Goal: Task Accomplishment & Management: Manage account settings

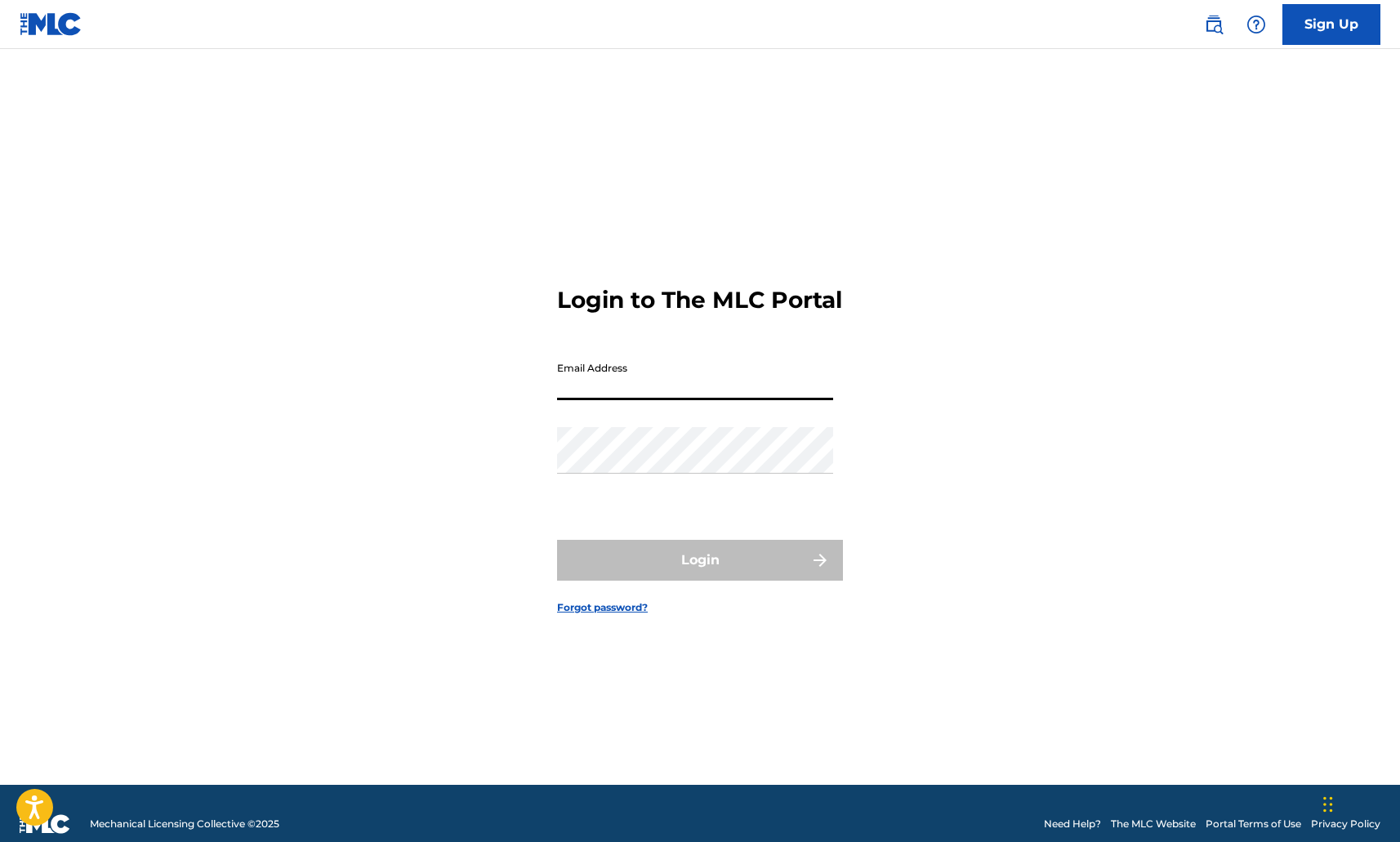
click at [620, 393] on input "Email Address" at bounding box center [695, 376] width 276 height 47
type input "[EMAIL_ADDRESS][DOMAIN_NAME]"
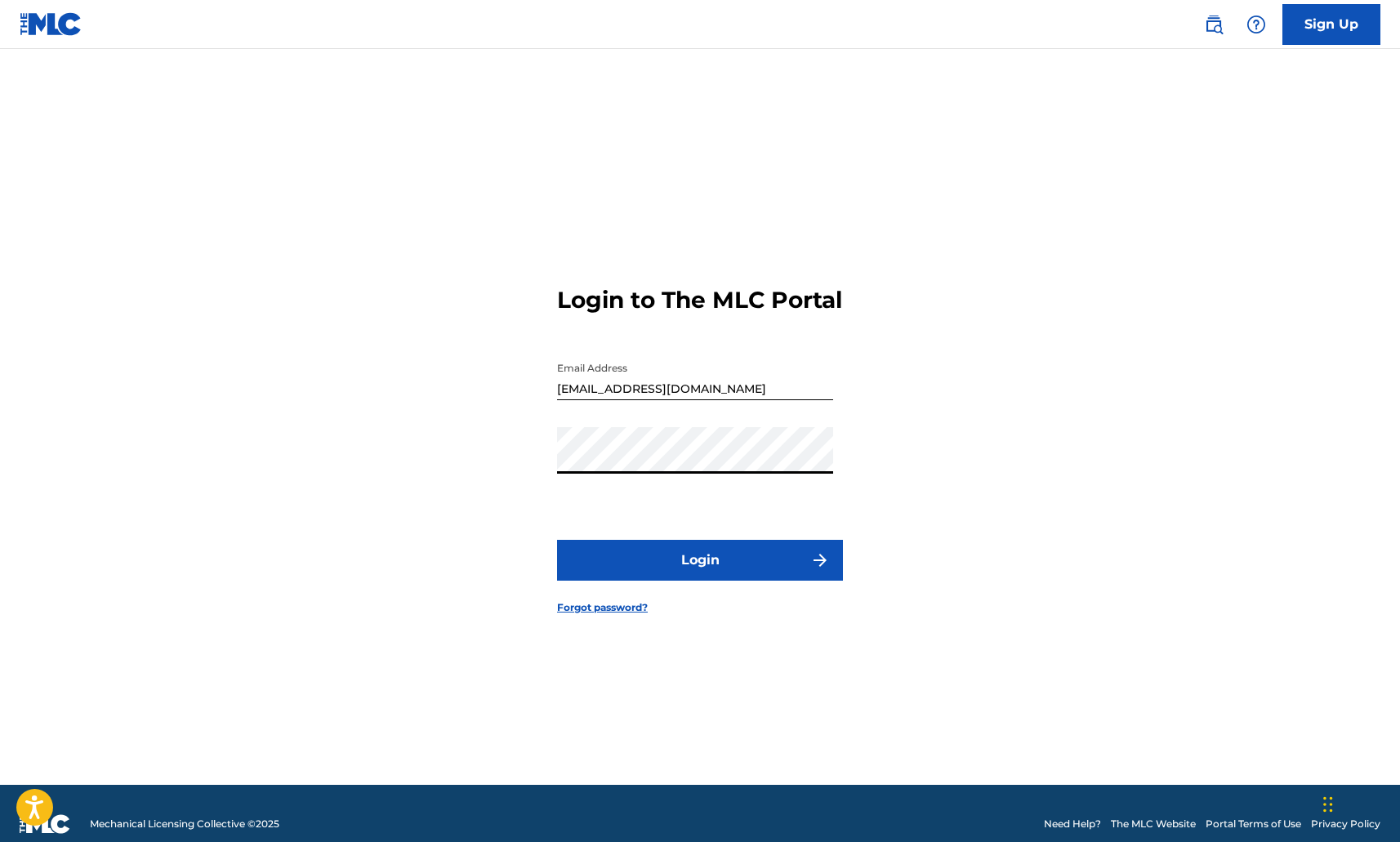
click at [557, 540] on button "Login" at bounding box center [700, 560] width 286 height 41
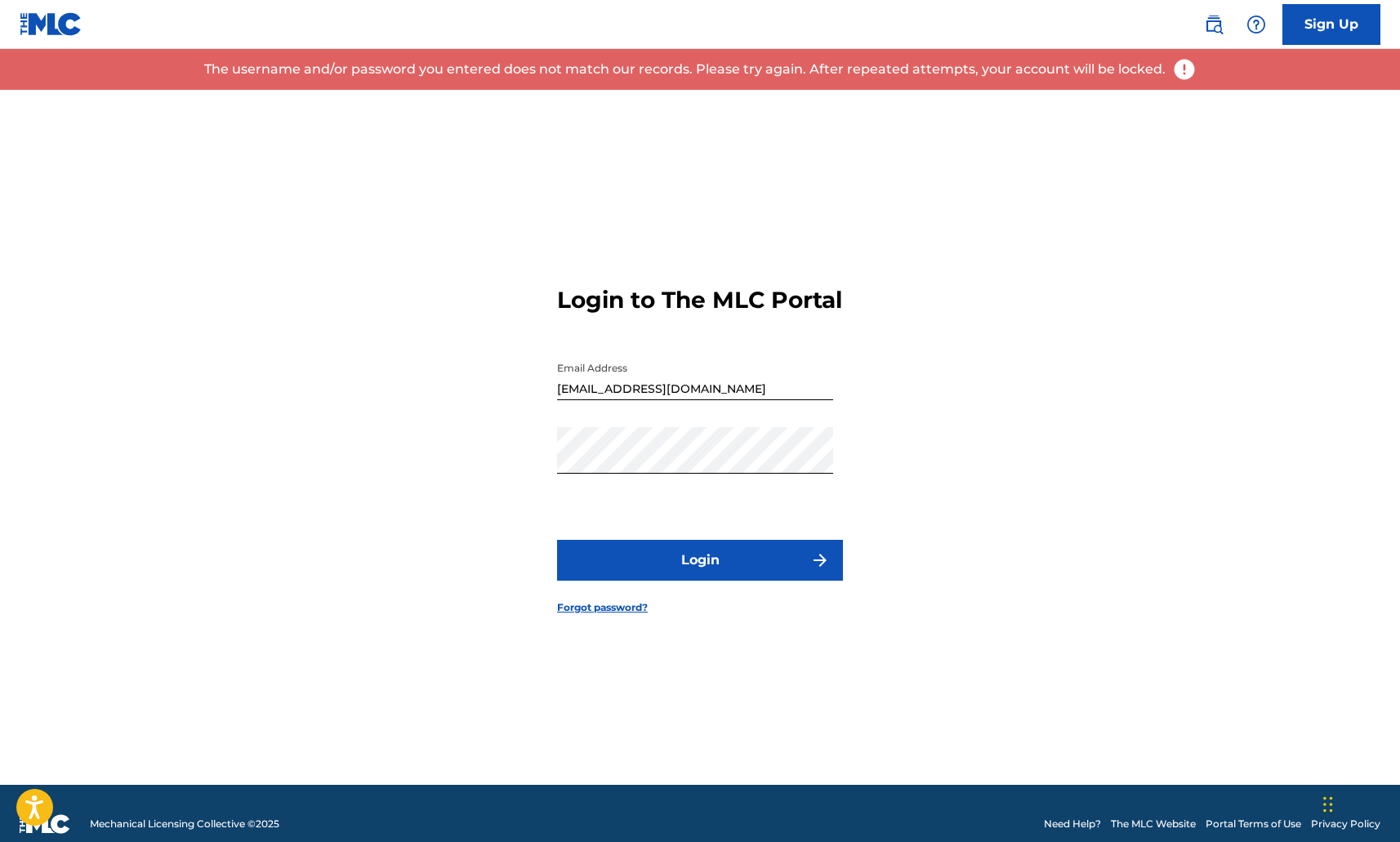
click at [653, 570] on button "Login" at bounding box center [700, 560] width 286 height 41
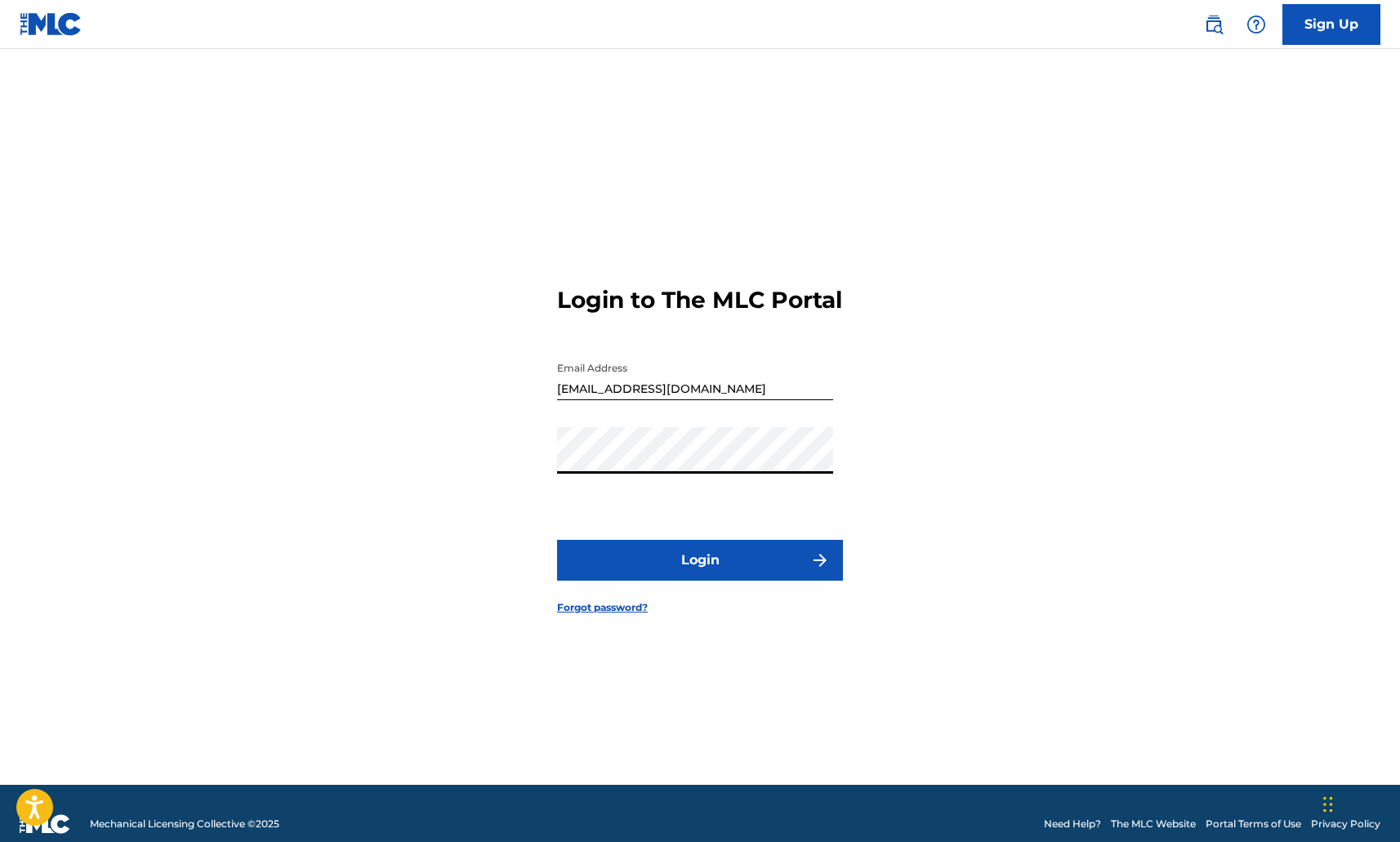
click at [443, 473] on div "Login to The MLC Portal Email Address [EMAIL_ADDRESS][DOMAIN_NAME] Password Log…" at bounding box center [700, 437] width 1143 height 695
click at [557, 540] on button "Login" at bounding box center [700, 560] width 286 height 41
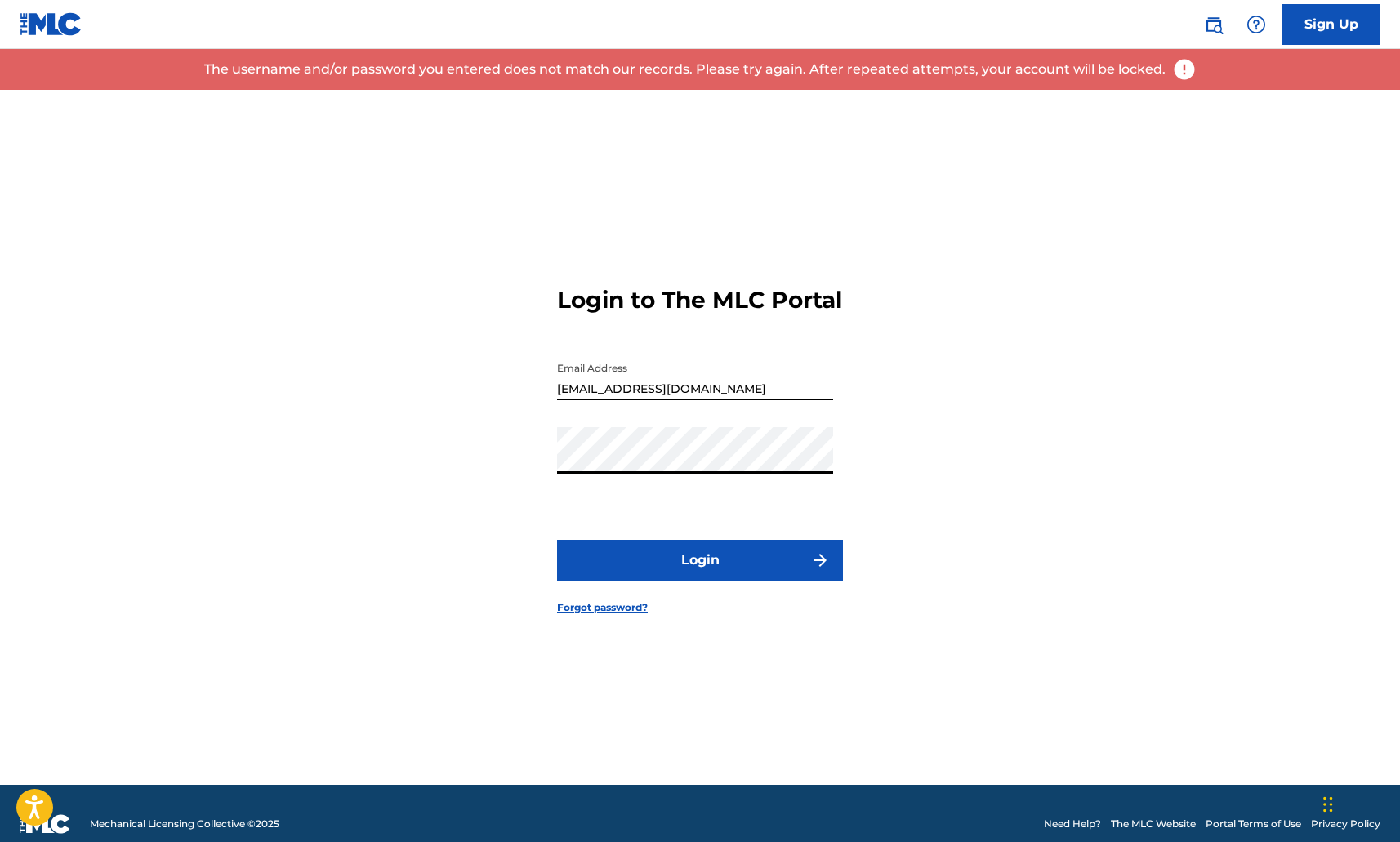
click at [447, 465] on div "Login to The MLC Portal Email Address [EMAIL_ADDRESS][DOMAIN_NAME] Password Log…" at bounding box center [700, 437] width 1143 height 695
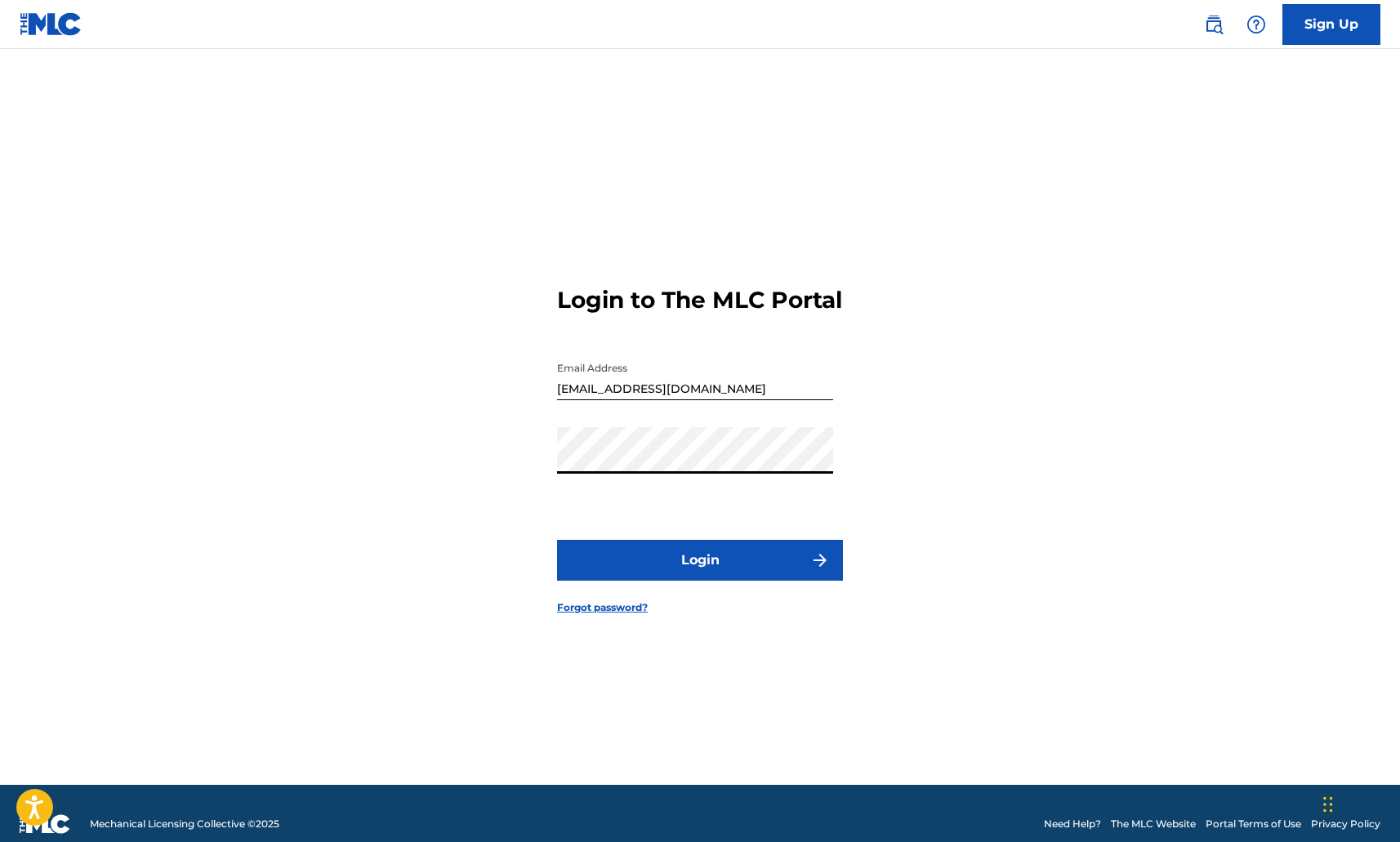
click at [557, 540] on button "Login" at bounding box center [700, 560] width 286 height 41
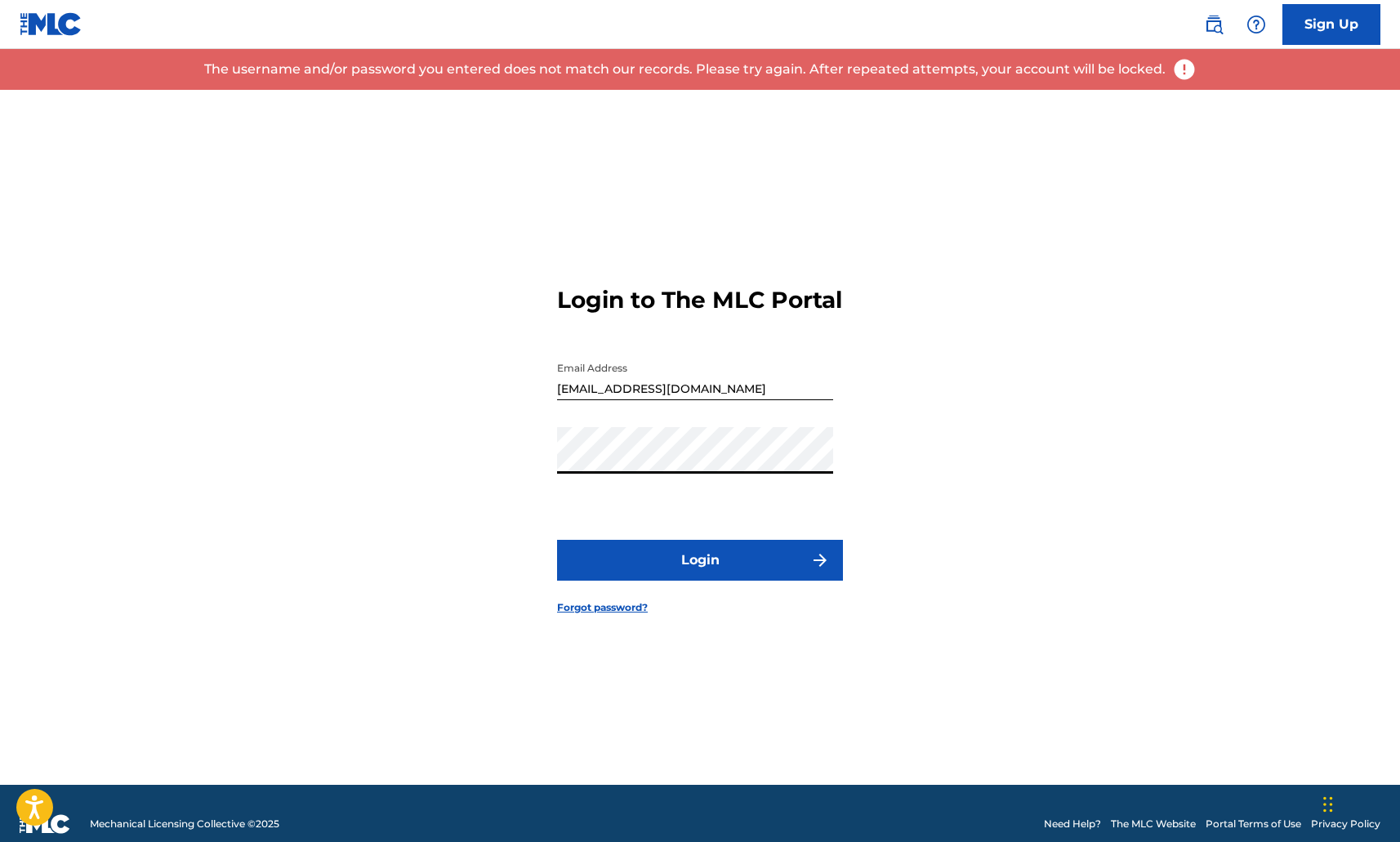
click at [604, 569] on button "Login" at bounding box center [700, 560] width 286 height 41
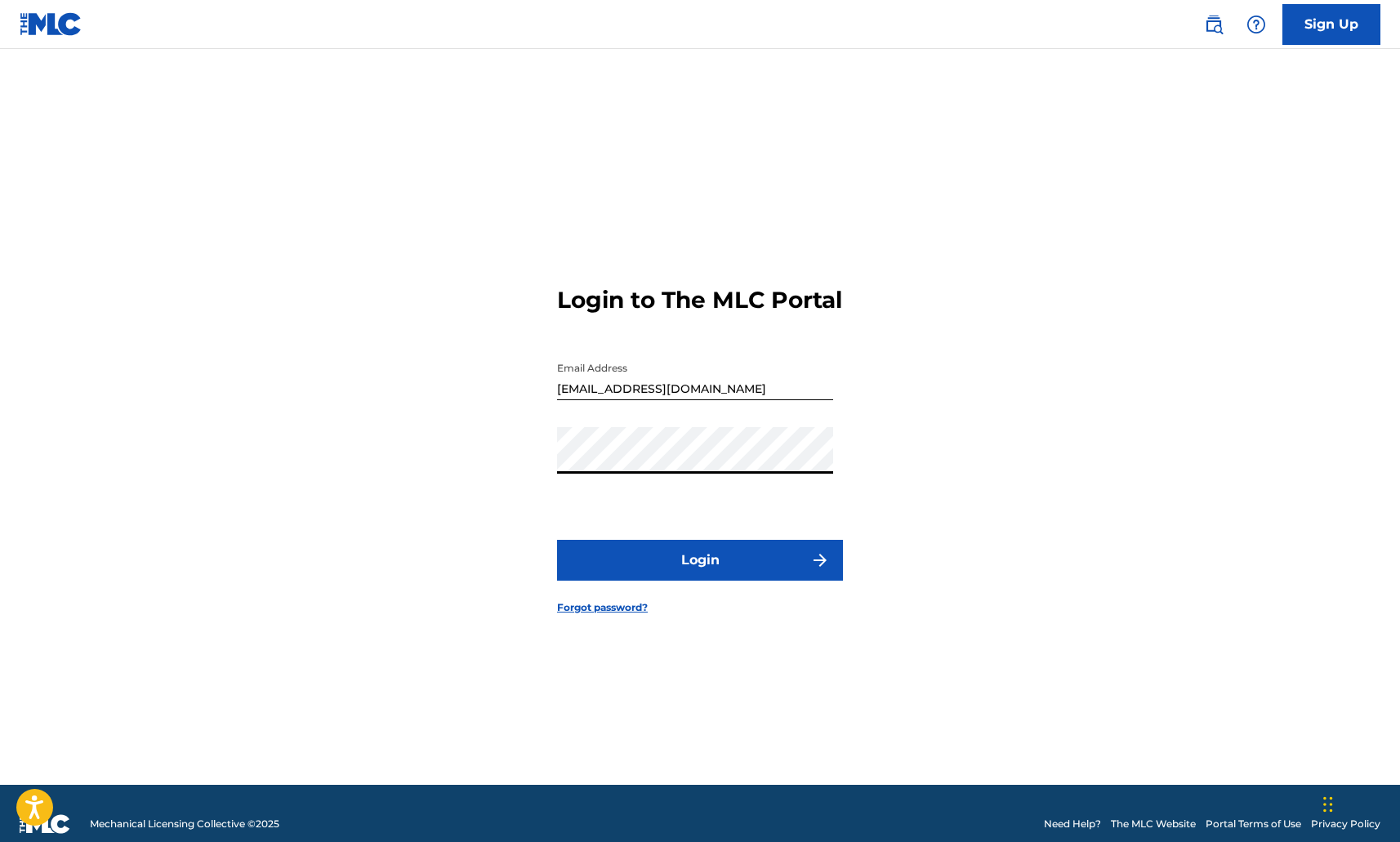
click at [462, 466] on div "Login to The MLC Portal Email Address [EMAIL_ADDRESS][DOMAIN_NAME] Password Log…" at bounding box center [700, 437] width 1143 height 695
click at [557, 540] on button "Login" at bounding box center [700, 560] width 286 height 41
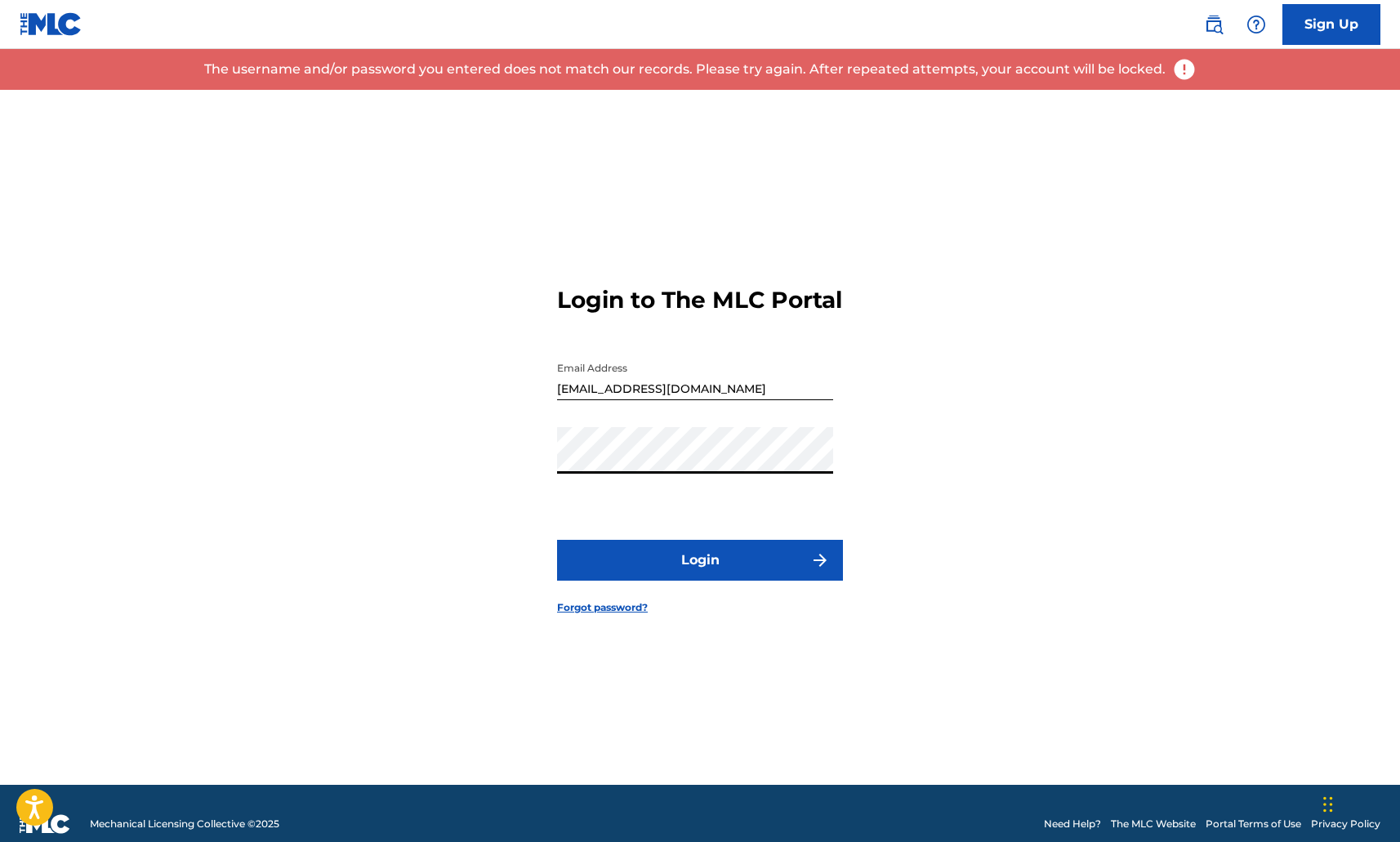
click at [557, 540] on button "Login" at bounding box center [700, 560] width 286 height 41
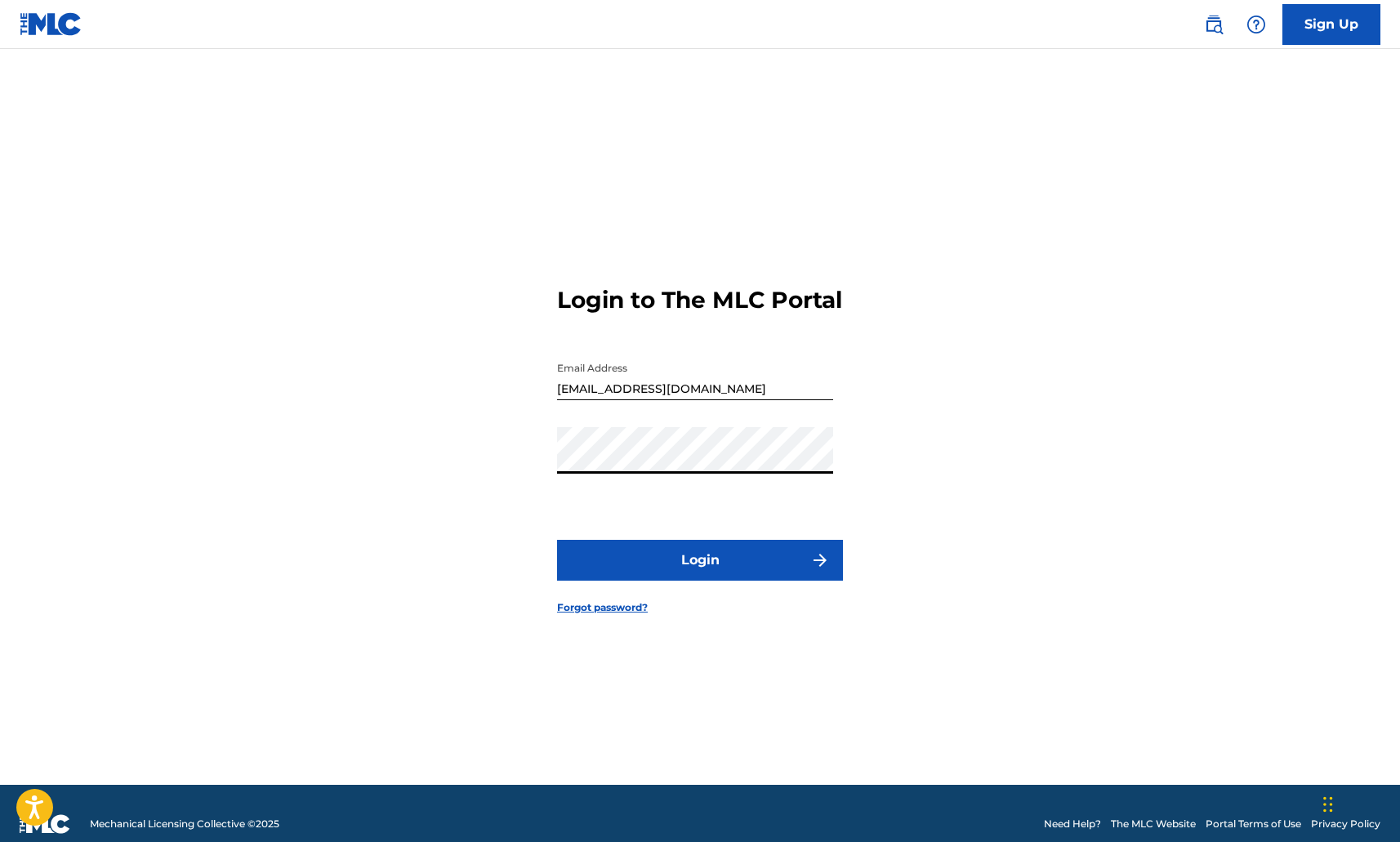
click at [608, 615] on link "Forgot password?" at bounding box center [602, 607] width 90 height 14
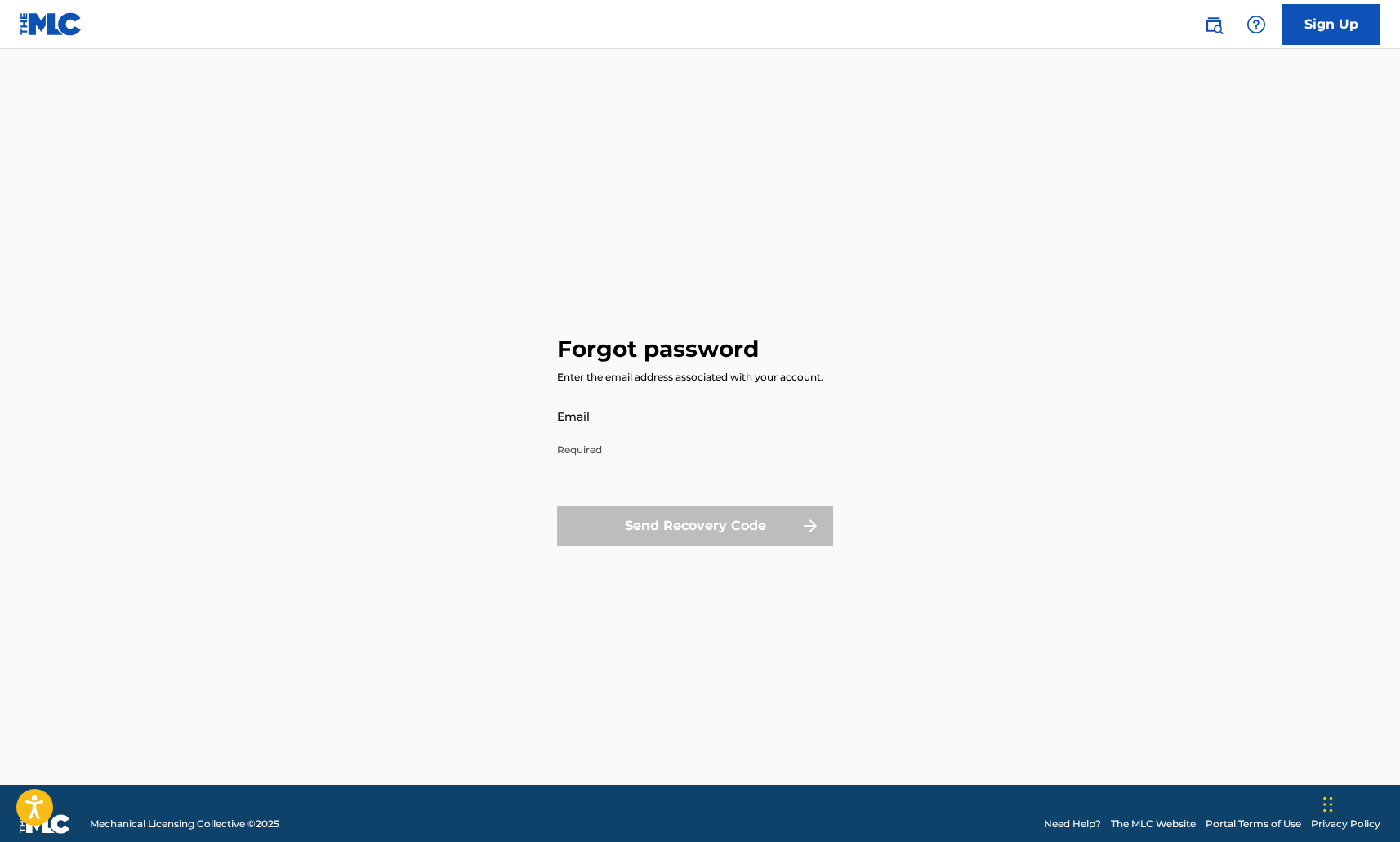
click at [615, 427] on input "Email" at bounding box center [695, 415] width 276 height 47
type input "[EMAIL_ADDRESS][DOMAIN_NAME]"
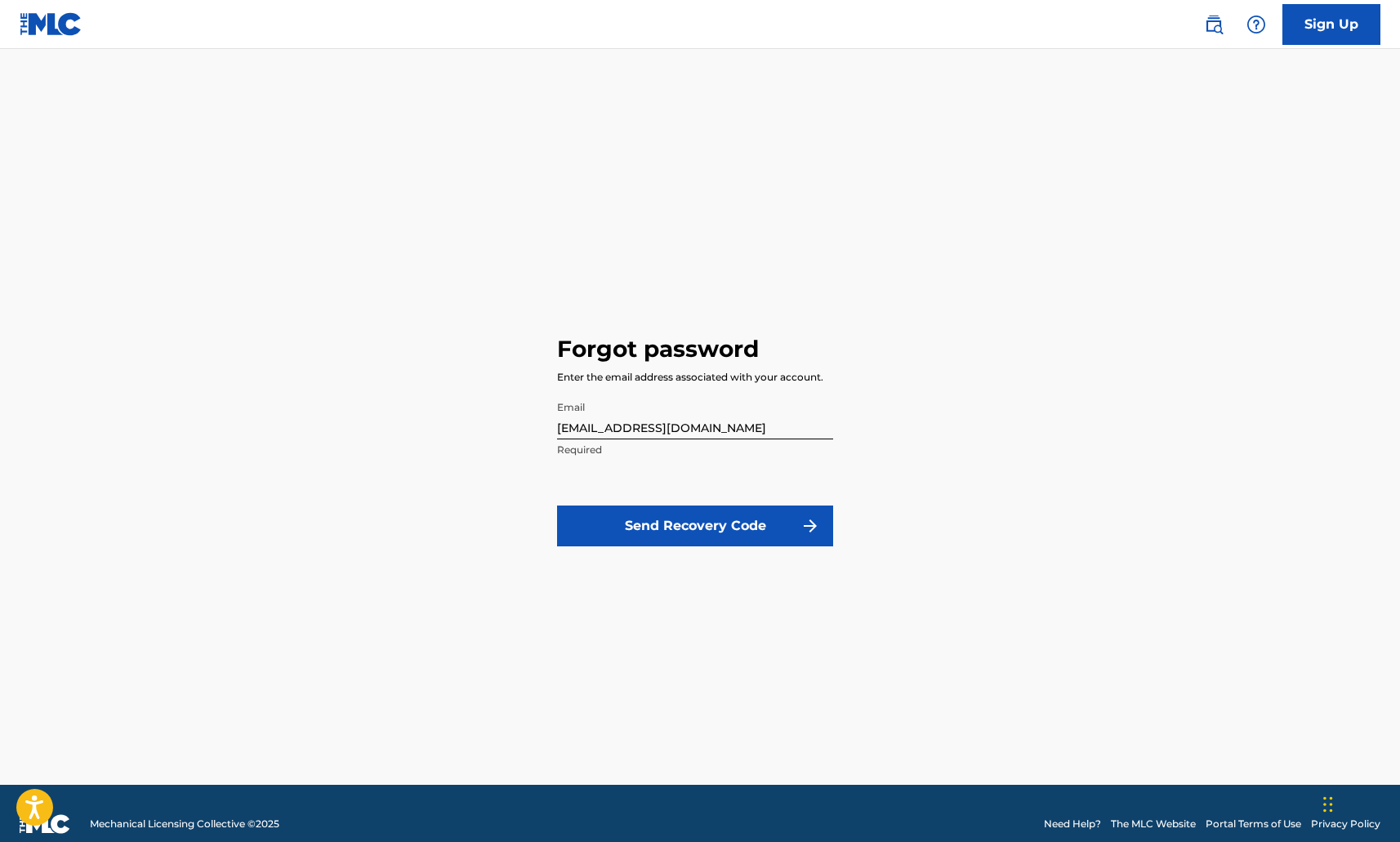
click at [605, 524] on button "Send Recovery Code" at bounding box center [695, 526] width 276 height 41
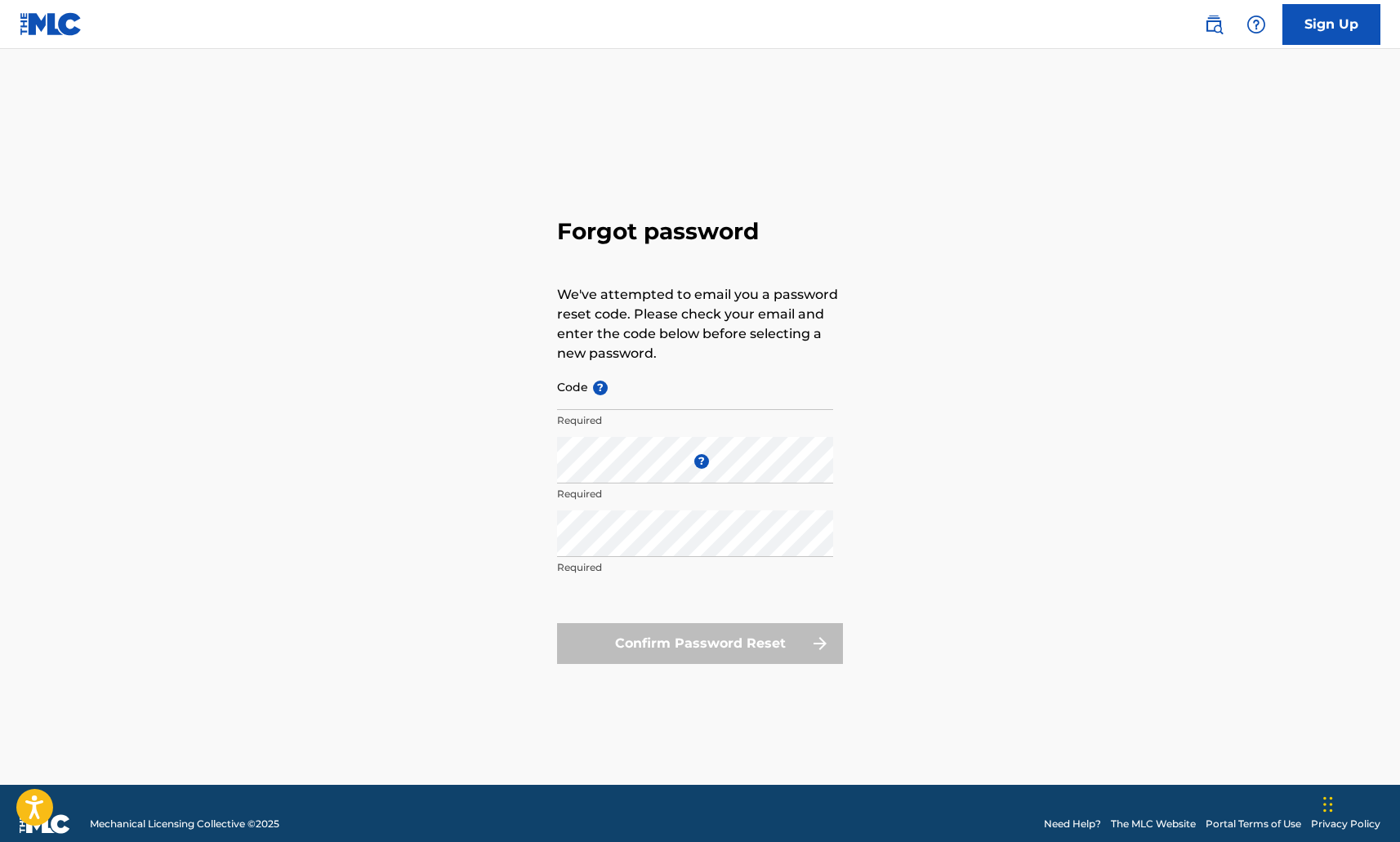
click at [603, 489] on p "Required" at bounding box center [695, 493] width 276 height 14
click at [512, 481] on div "Forgot password We've attempted to email you a password reset code. Please chec…" at bounding box center [700, 437] width 1143 height 695
click at [613, 399] on input "Code ?" at bounding box center [695, 387] width 276 height 47
click at [668, 392] on input "Code ?" at bounding box center [695, 387] width 276 height 47
